Goal: Check status: Check status

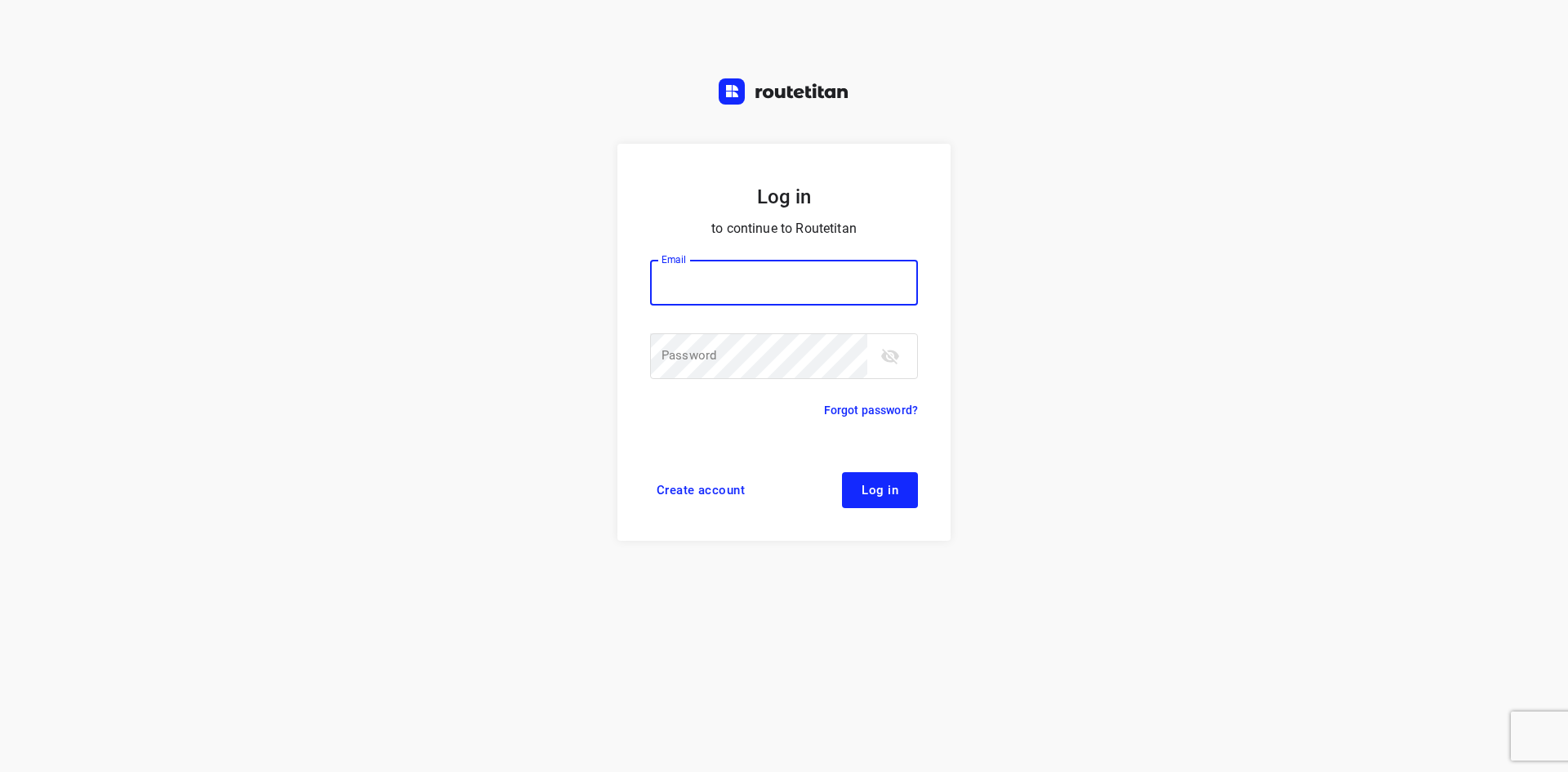
click at [719, 285] on input "email" at bounding box center [783, 283] width 268 height 46
type input "[EMAIL_ADDRESS][DOMAIN_NAME]"
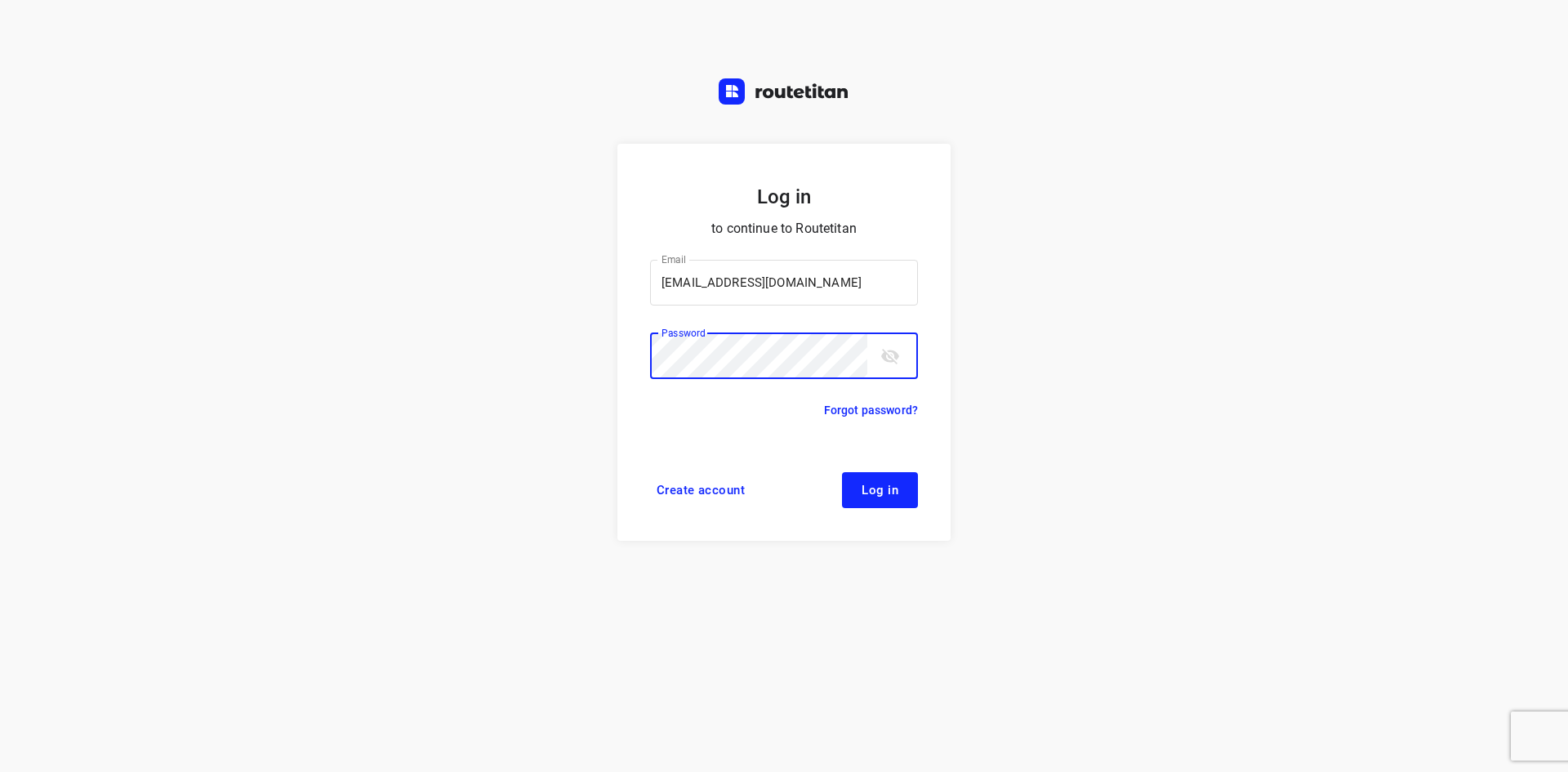
click at [842, 472] on button "Log in" at bounding box center [880, 490] width 76 height 36
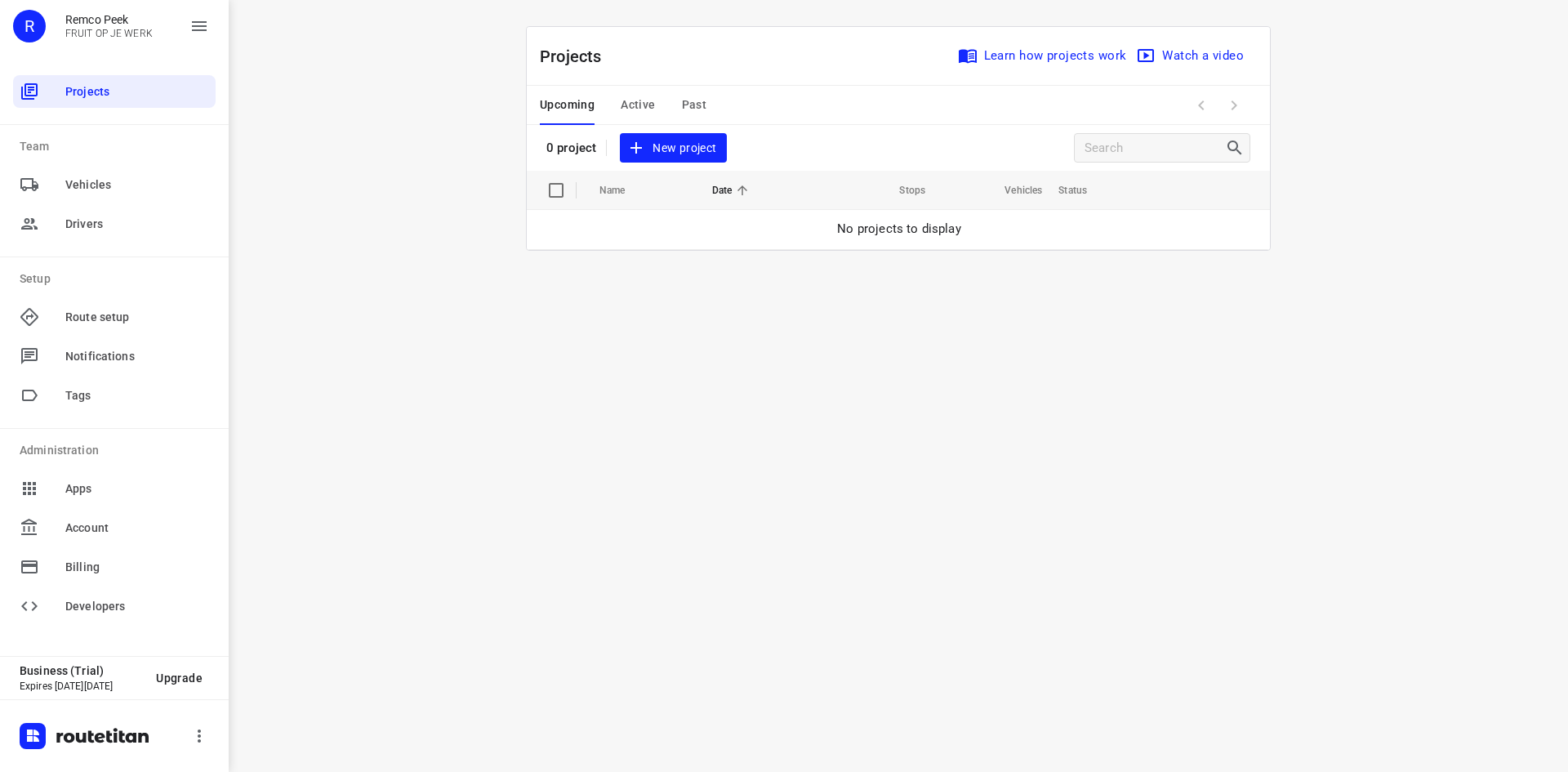
click at [694, 97] on span "Past" at bounding box center [694, 105] width 26 height 21
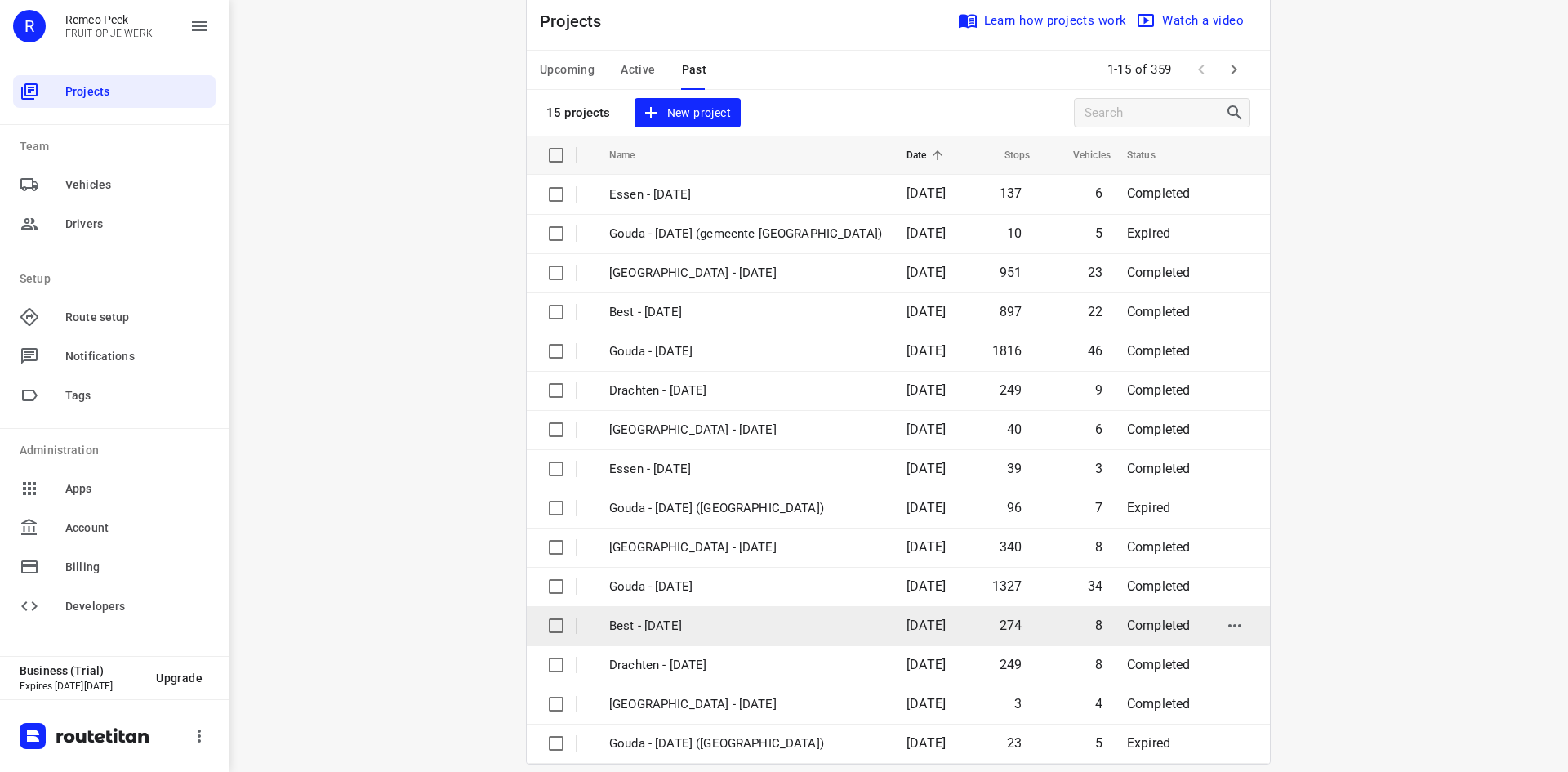
scroll to position [54, 0]
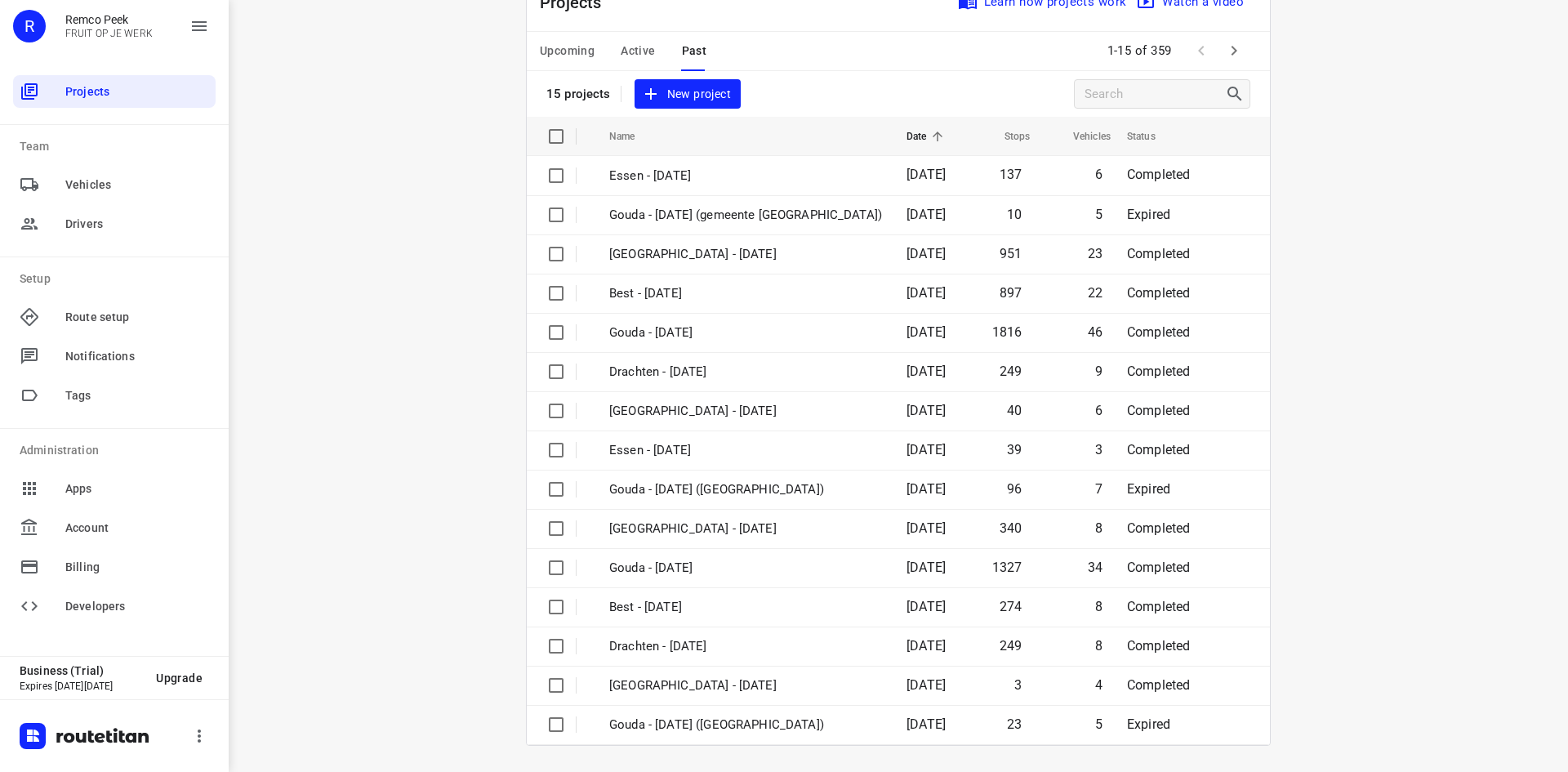
click at [1248, 28] on div "Projects Learn how projects work Watch a video" at bounding box center [898, 2] width 743 height 58
click at [1234, 38] on button "button" at bounding box center [1234, 51] width 33 height 33
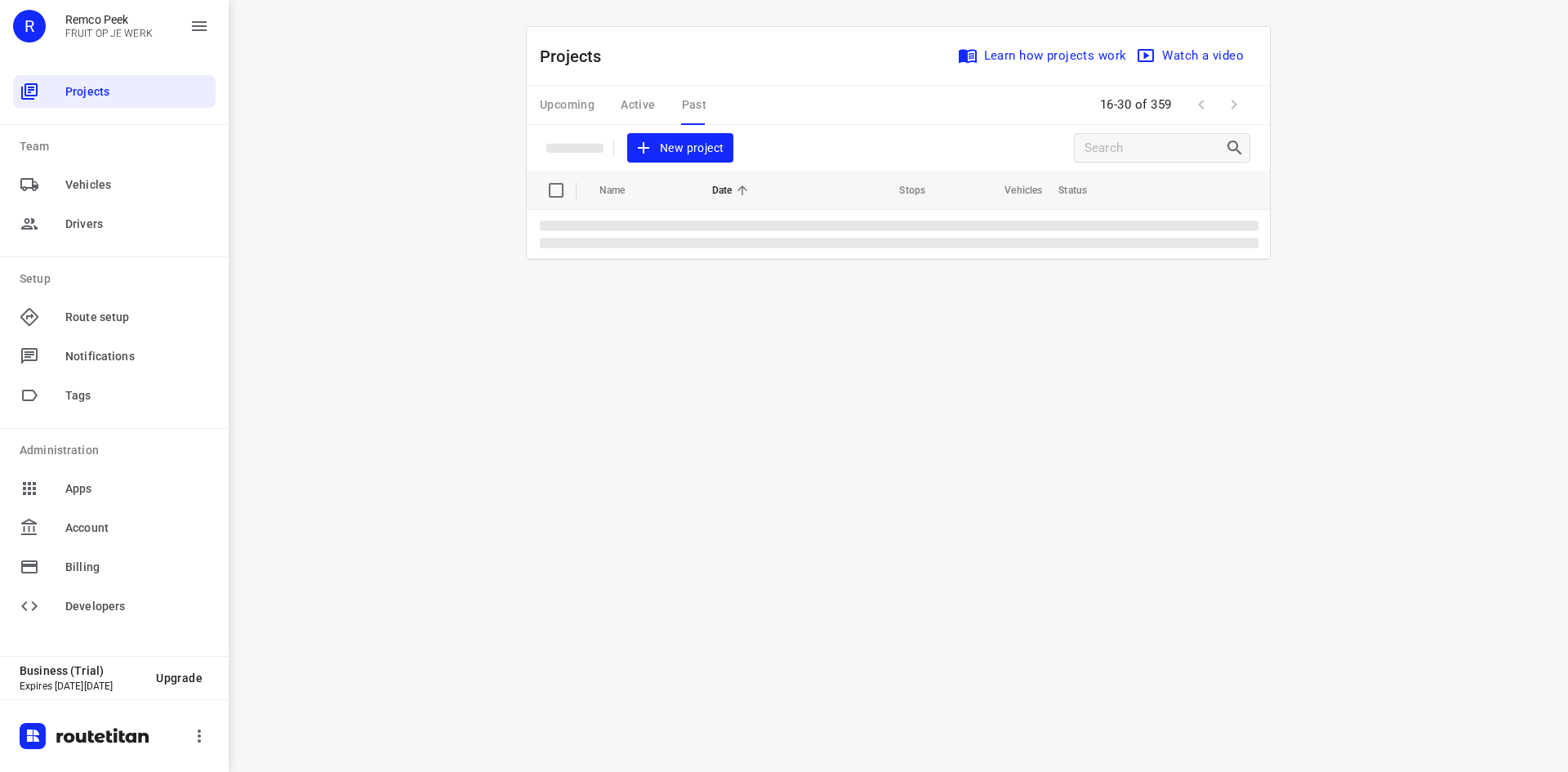
scroll to position [0, 0]
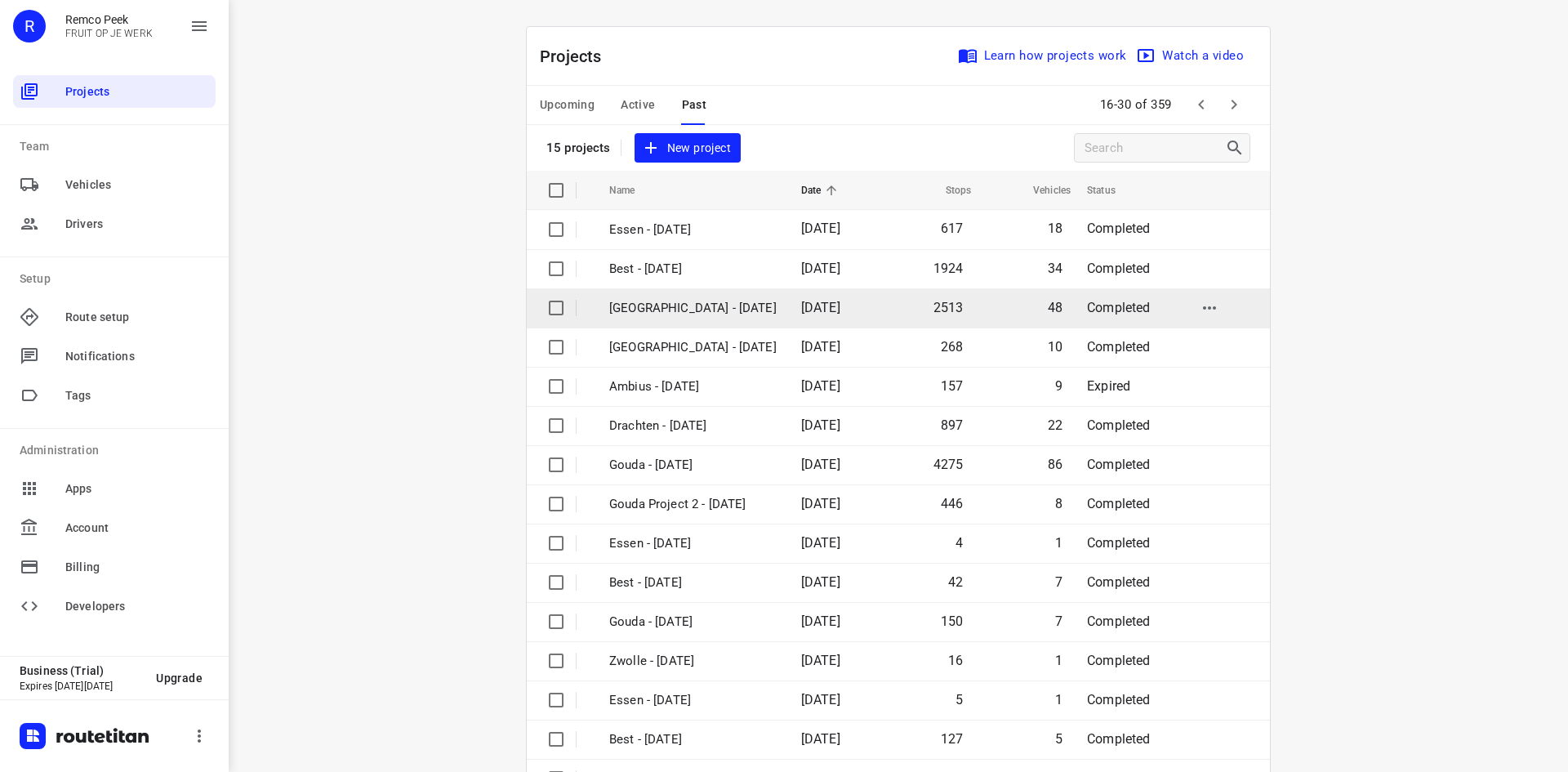
click at [851, 299] on td "[DATE]" at bounding box center [835, 308] width 94 height 40
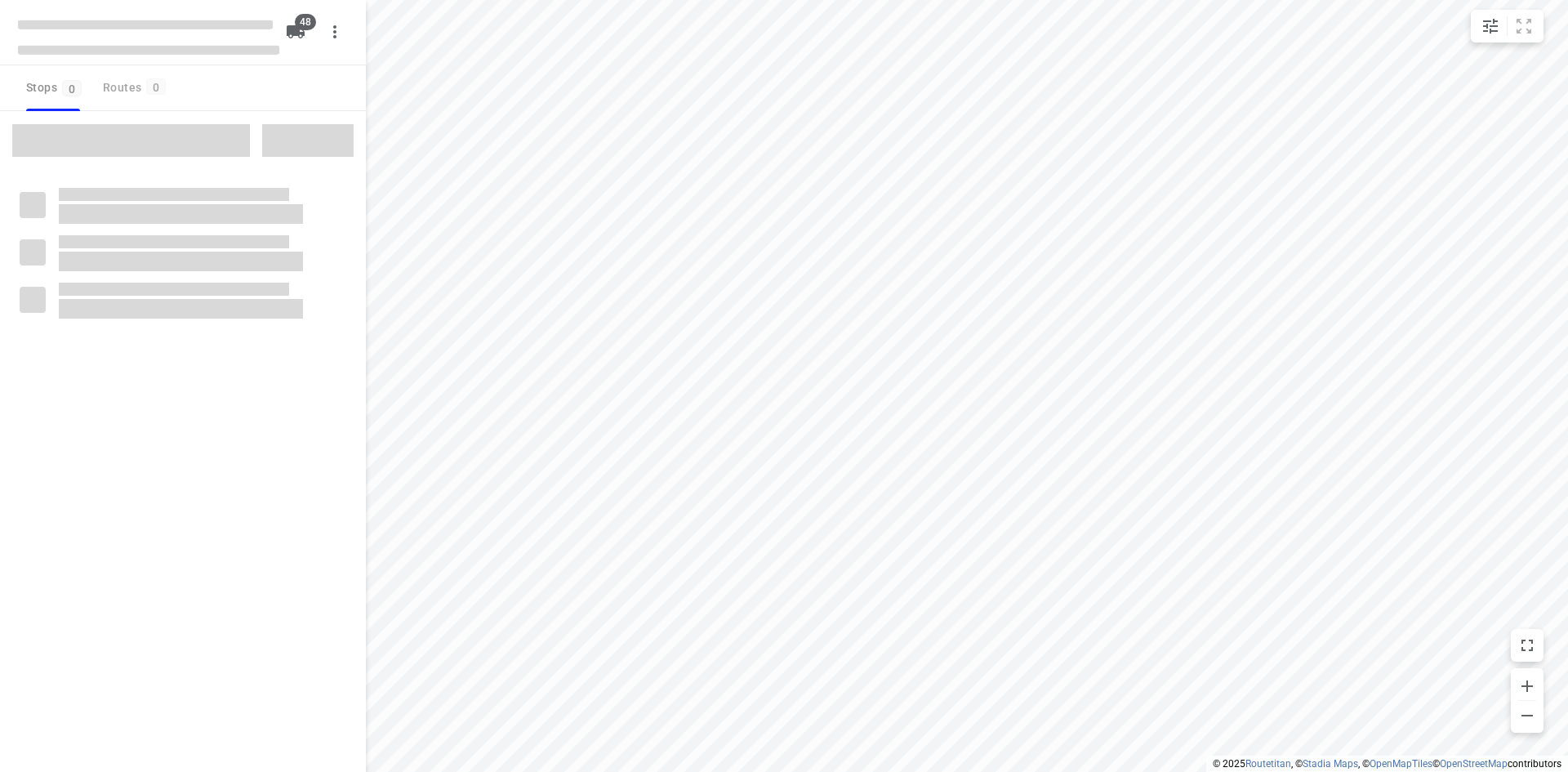
type input "distance"
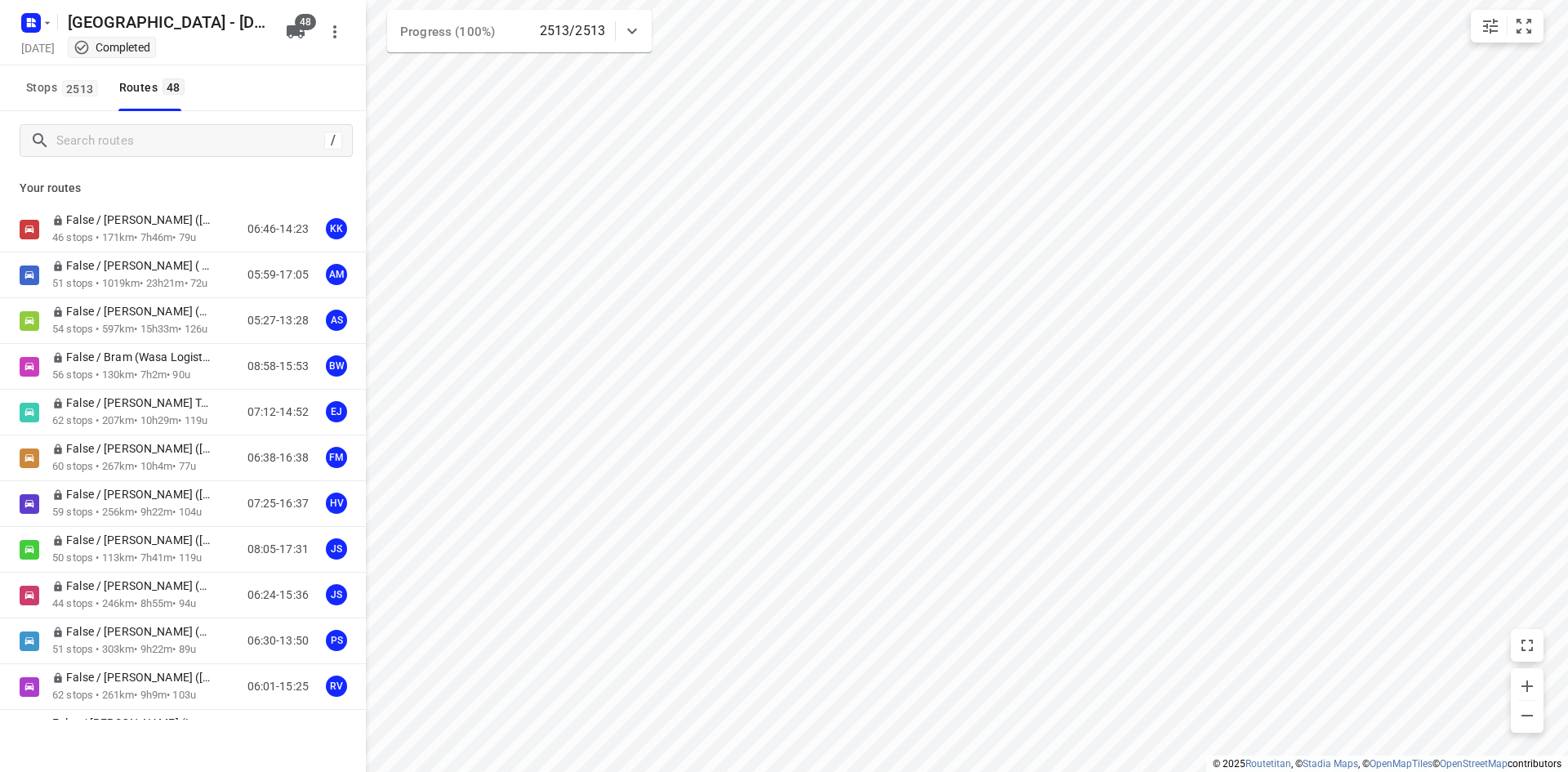
click at [49, 35] on button "button" at bounding box center [35, 23] width 33 height 26
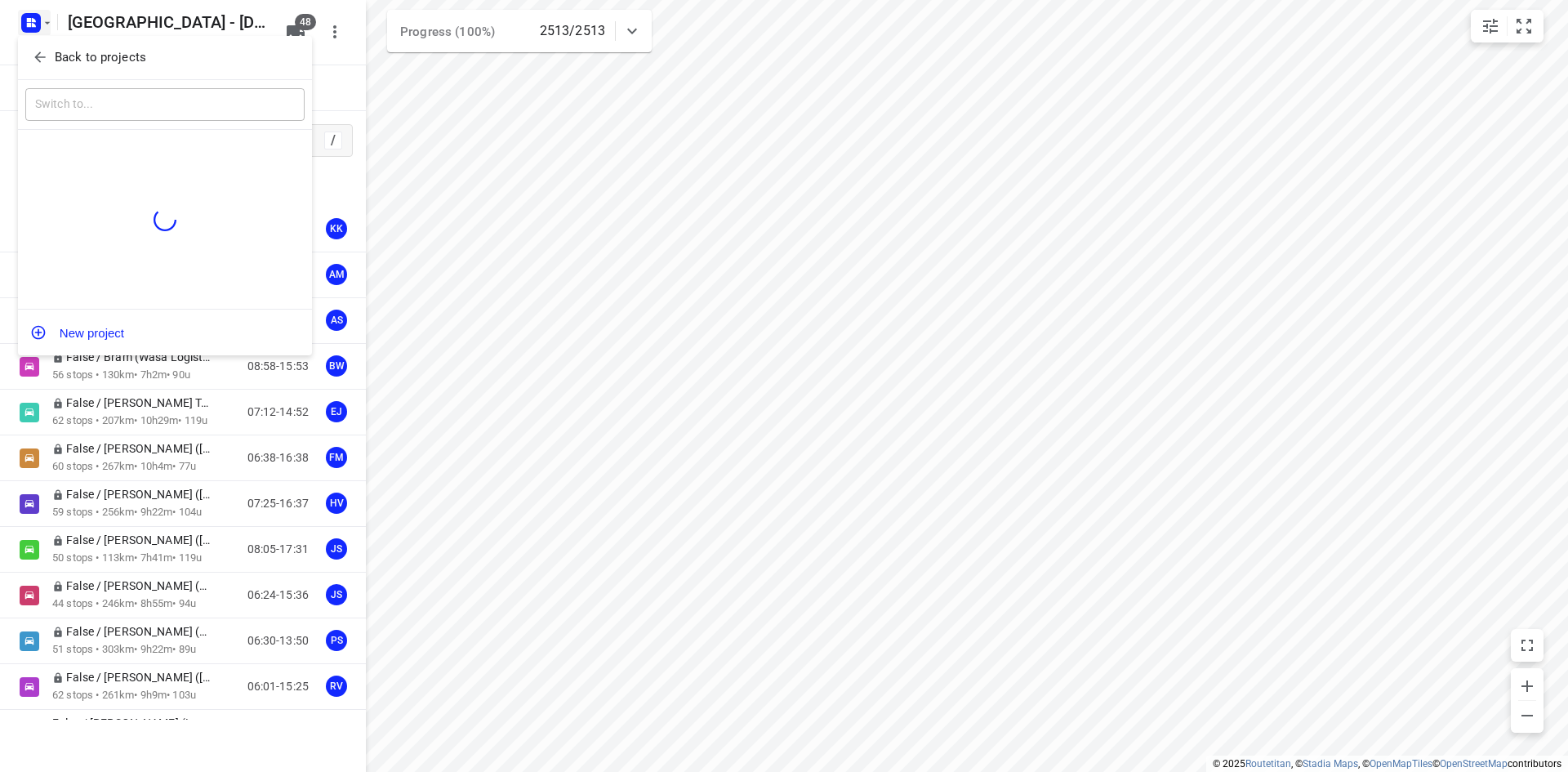
click at [98, 54] on p "Back to projects" at bounding box center [100, 57] width 91 height 19
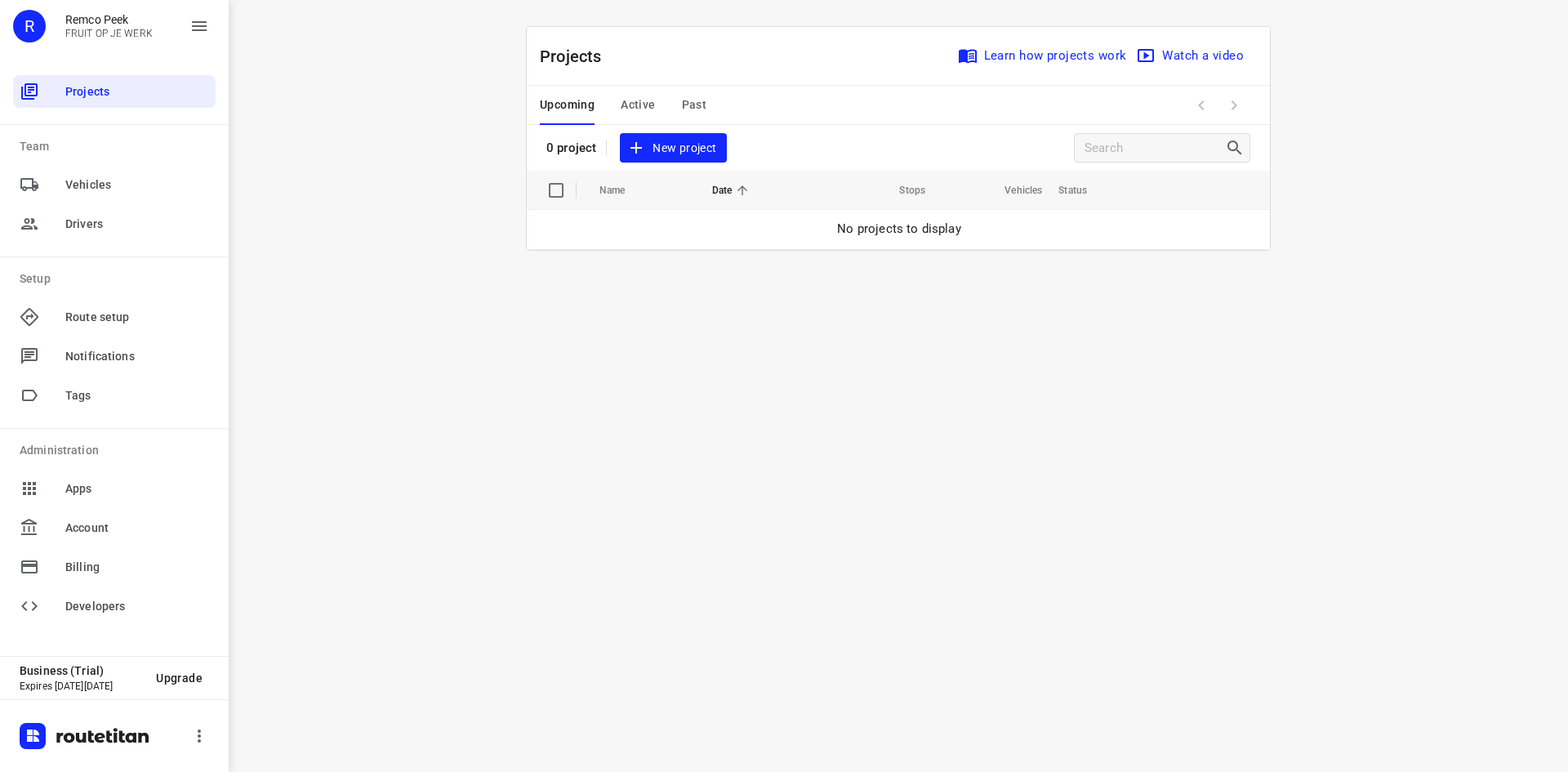
click at [684, 98] on span "Past" at bounding box center [694, 105] width 26 height 21
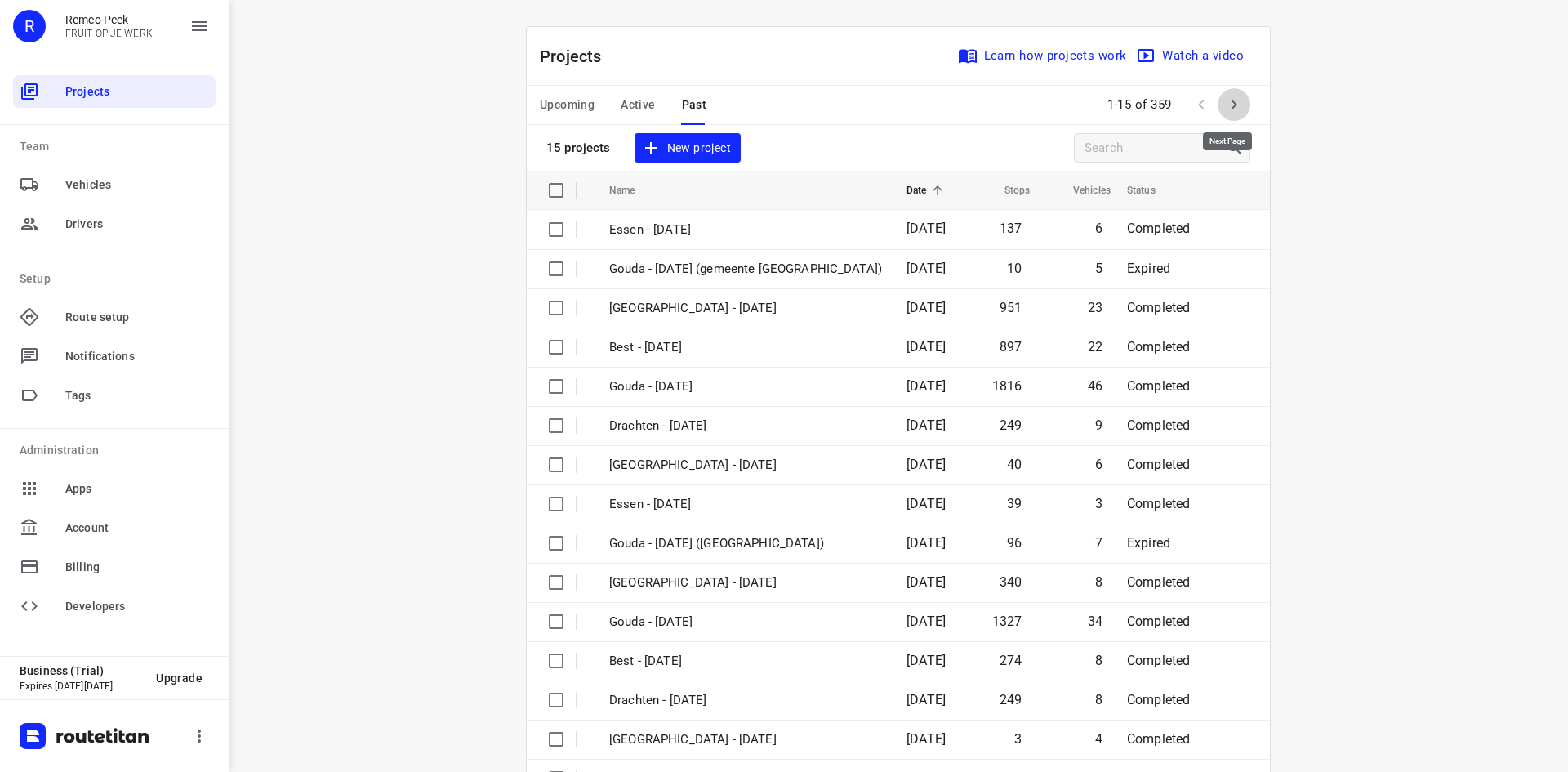
click at [1237, 107] on icon "button" at bounding box center [1234, 105] width 20 height 20
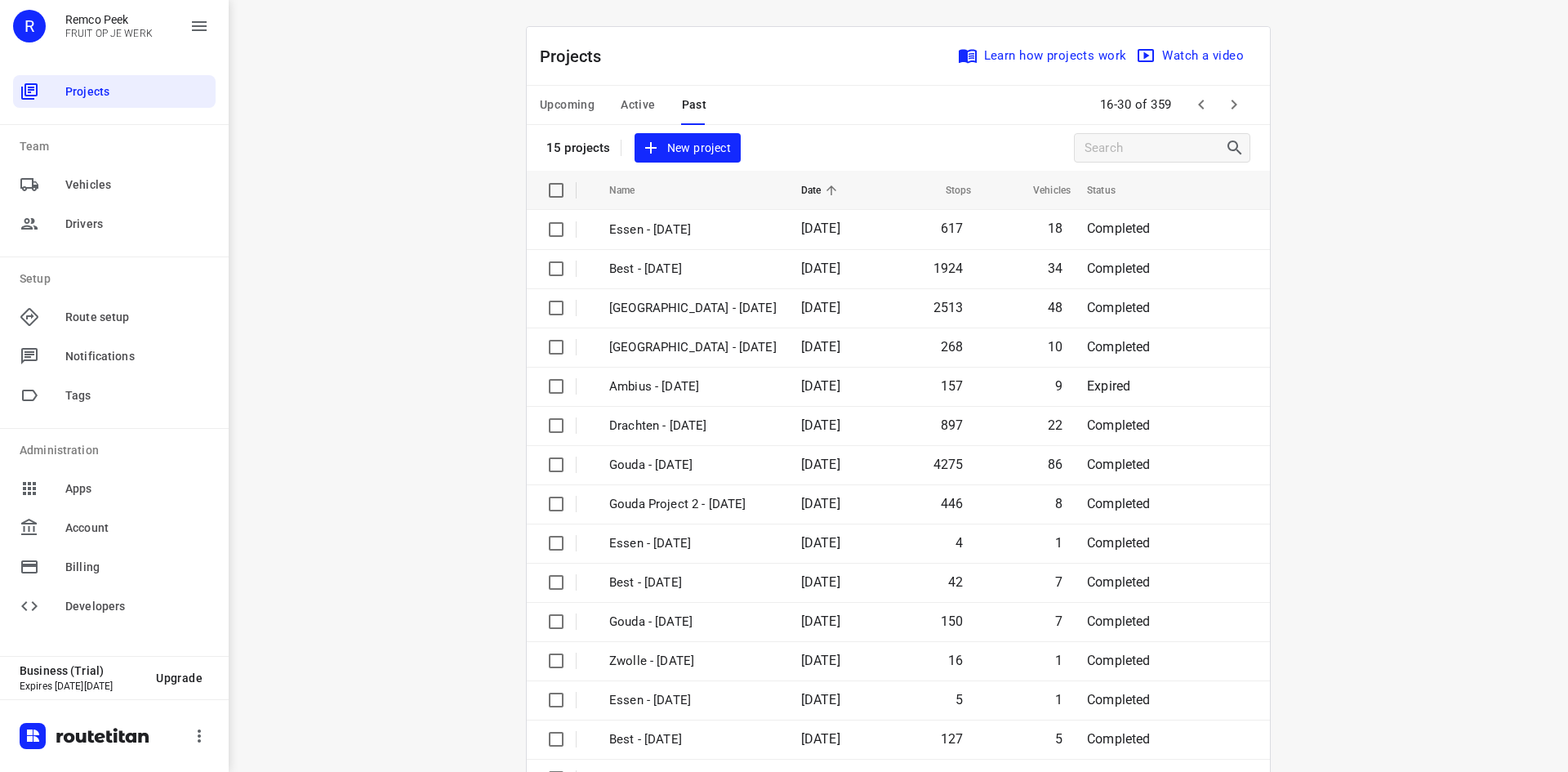
click at [1205, 102] on button "button" at bounding box center [1202, 105] width 33 height 33
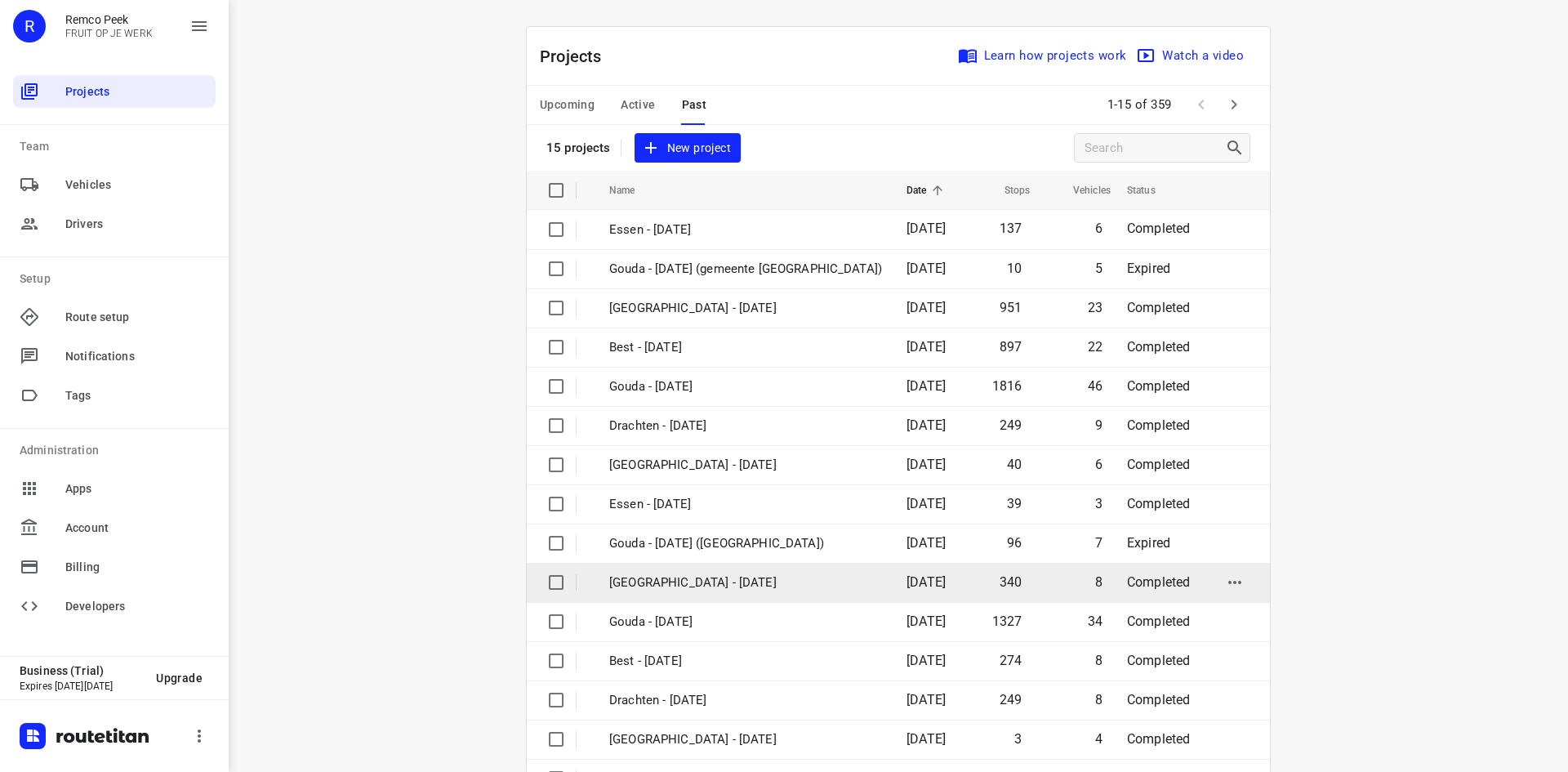
click at [906, 580] on span "[DATE]" at bounding box center [926, 582] width 40 height 16
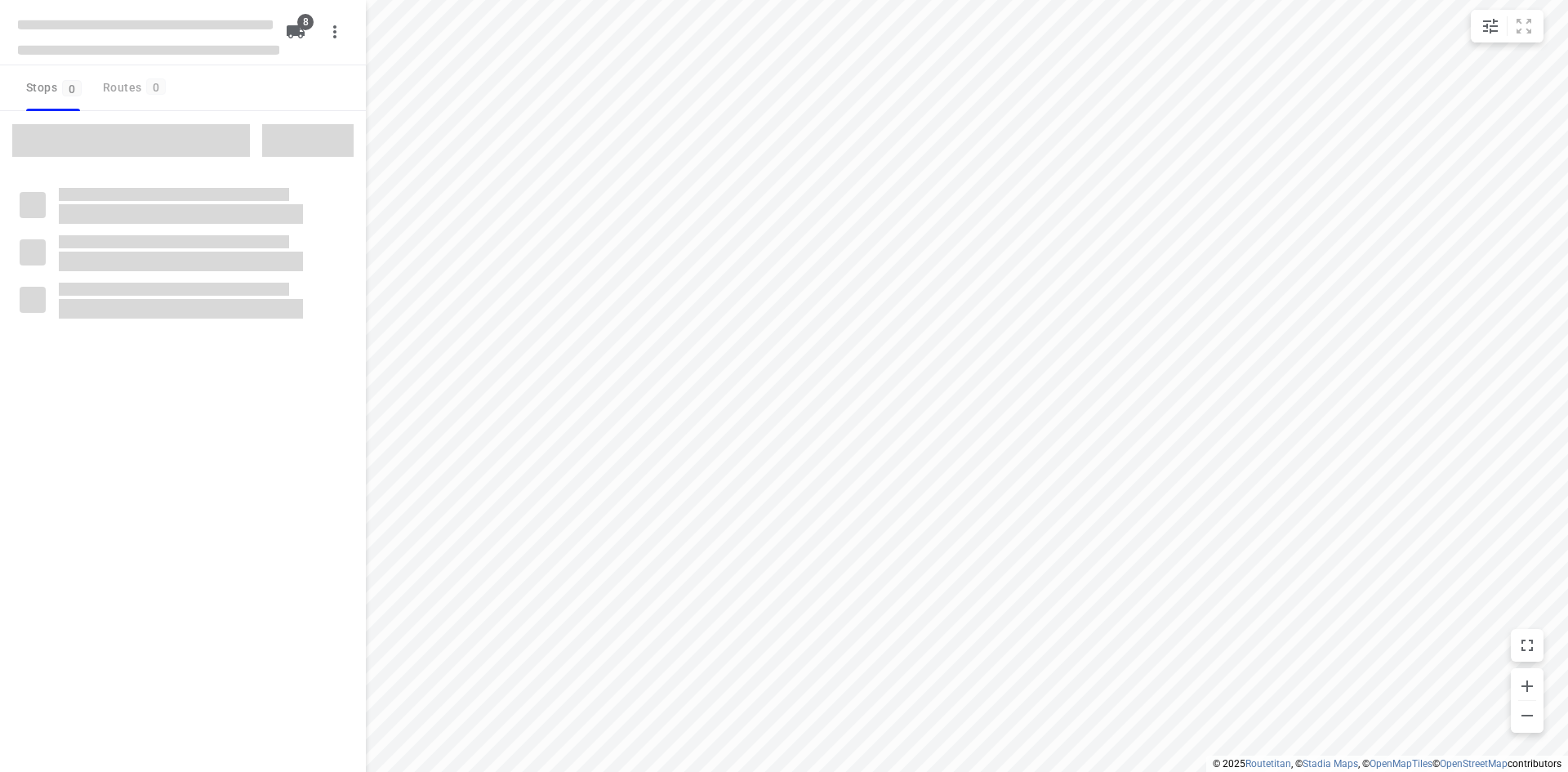
type input "distance"
